Goal: Transaction & Acquisition: Purchase product/service

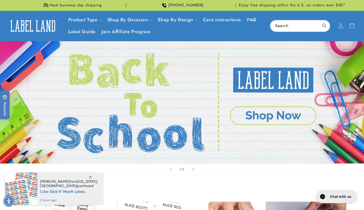
scroll to position [155, 0]
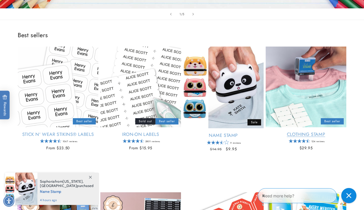
click at [303, 131] on link "Clothing Stamp" at bounding box center [306, 134] width 81 height 6
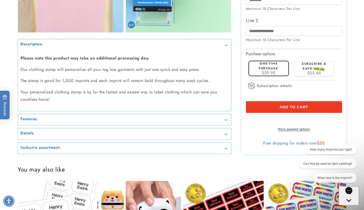
scroll to position [532, 0]
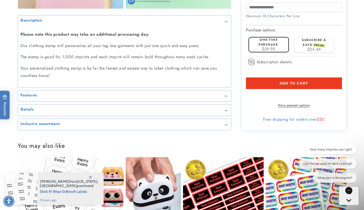
click at [206, 98] on summary "Features" at bounding box center [124, 95] width 213 height 11
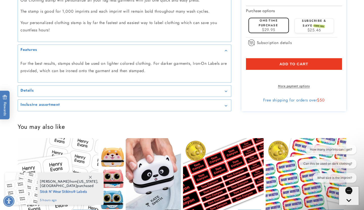
scroll to position [594, 0]
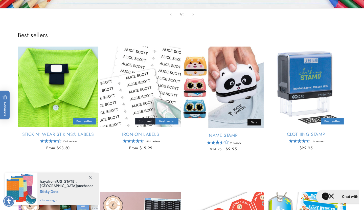
click at [77, 131] on link "Stick N' Wear Stikins® Labels" at bounding box center [58, 134] width 81 height 6
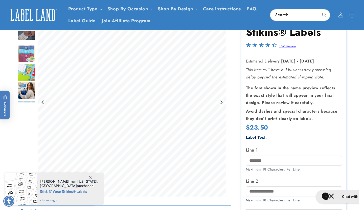
scroll to position [33, 0]
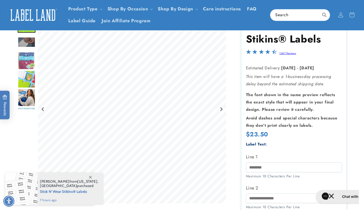
click at [28, 61] on img "Go to slide 4" at bounding box center [27, 61] width 18 height 18
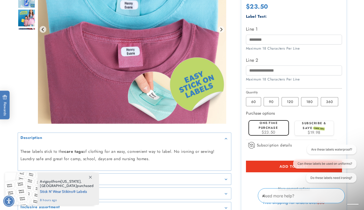
scroll to position [221, 0]
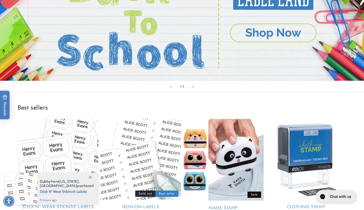
scroll to position [127, 0]
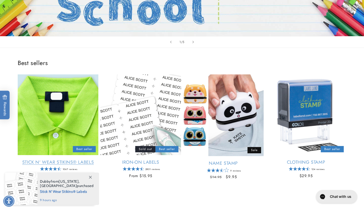
click at [69, 159] on link "Stick N' Wear Stikins® Labels" at bounding box center [58, 162] width 81 height 6
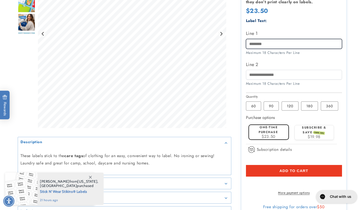
click at [261, 45] on input "Line 1" at bounding box center [294, 44] width 96 height 10
type input "****"
click at [278, 63] on label "Line 2" at bounding box center [294, 64] width 96 height 8
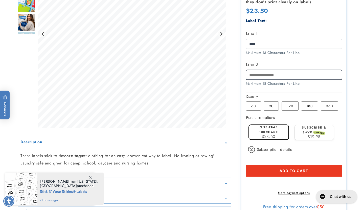
click at [278, 70] on input "Line 2" at bounding box center [294, 75] width 96 height 10
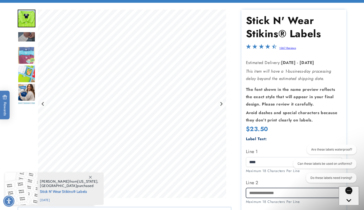
scroll to position [102, 0]
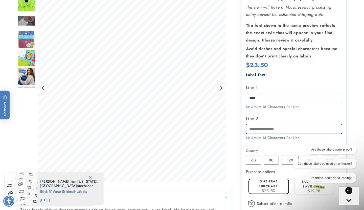
click at [272, 128] on input "Line 2" at bounding box center [294, 129] width 96 height 10
type input "*"
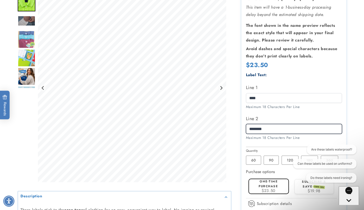
type input "********"
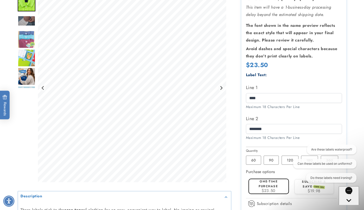
click at [336, 113] on div "Label Text: Line 1 **** Maximum 18 Characters Per Line Line 2 ********" at bounding box center [294, 109] width 96 height 74
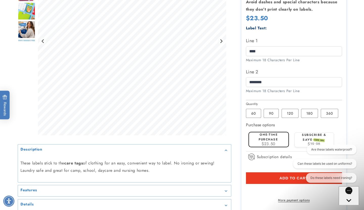
scroll to position [162, 0]
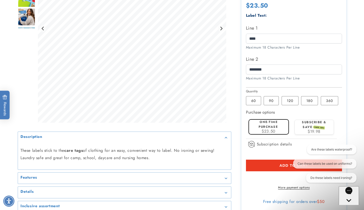
click at [264, 170] on button "Add to cart" at bounding box center [294, 165] width 96 height 12
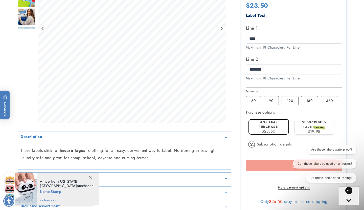
scroll to position [162, 0]
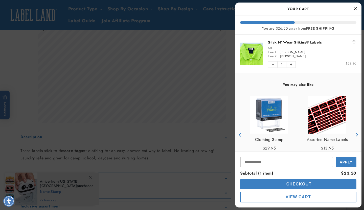
click at [355, 9] on icon "Close Cart" at bounding box center [355, 8] width 3 height 5
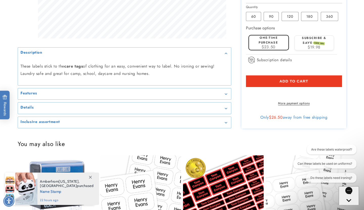
scroll to position [257, 0]
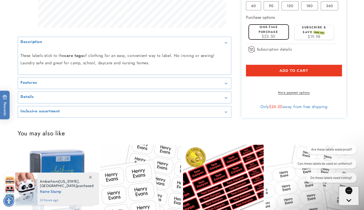
click at [133, 100] on summary "Details" at bounding box center [124, 97] width 213 height 11
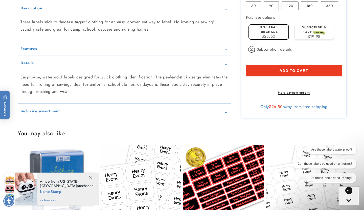
click at [133, 55] on summary "Features" at bounding box center [124, 49] width 213 height 11
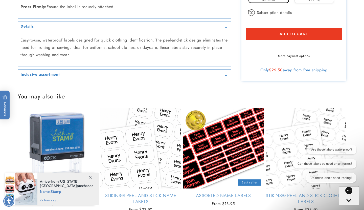
scroll to position [328, 0]
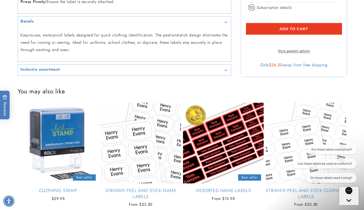
click at [125, 73] on summary "Inclusive assortment" at bounding box center [124, 69] width 213 height 11
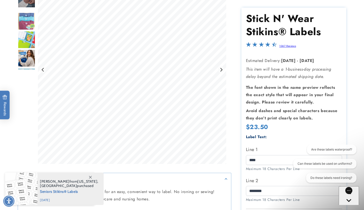
scroll to position [207, 0]
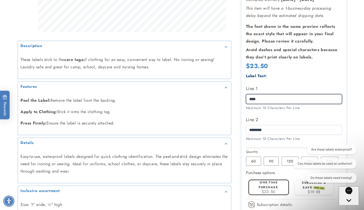
drag, startPoint x: 262, startPoint y: 94, endPoint x: 243, endPoint y: 93, distance: 18.5
click at [243, 93] on section "Stick N' Wear Stikins® Labels Stick N' Wear Stikins® Labels 1067 Reviews Estima…" at bounding box center [293, 110] width 105 height 326
type input "*"
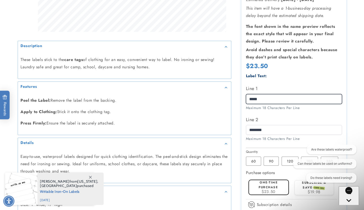
type input "*****"
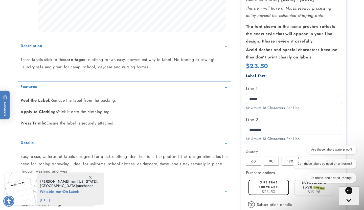
click at [299, 118] on label "Line 2" at bounding box center [294, 120] width 96 height 8
click at [299, 125] on input "********" at bounding box center [294, 130] width 96 height 10
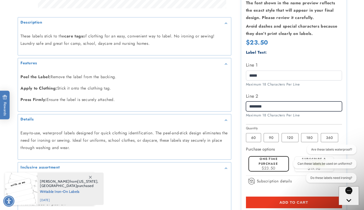
scroll to position [271, 0]
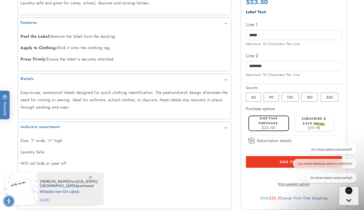
click at [254, 156] on button "Add to cart" at bounding box center [294, 162] width 96 height 12
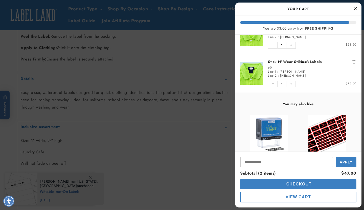
scroll to position [22, 0]
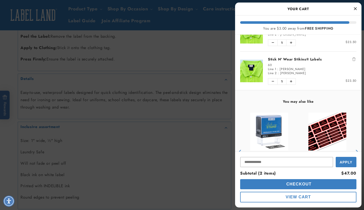
click at [306, 185] on span "Checkout" at bounding box center [298, 184] width 27 height 4
